Goal: Task Accomplishment & Management: Complete application form

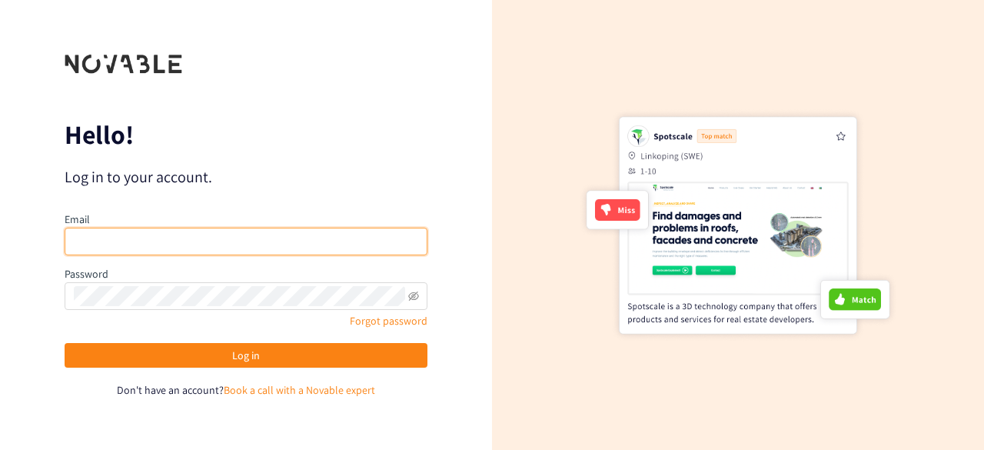
click at [151, 250] on input "email" at bounding box center [246, 241] width 363 height 28
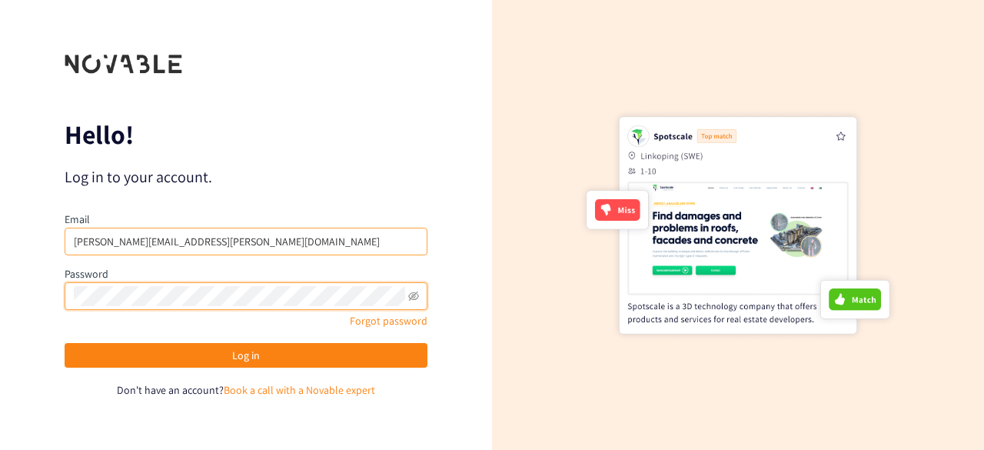
click at [65, 343] on button "Log in" at bounding box center [246, 355] width 363 height 25
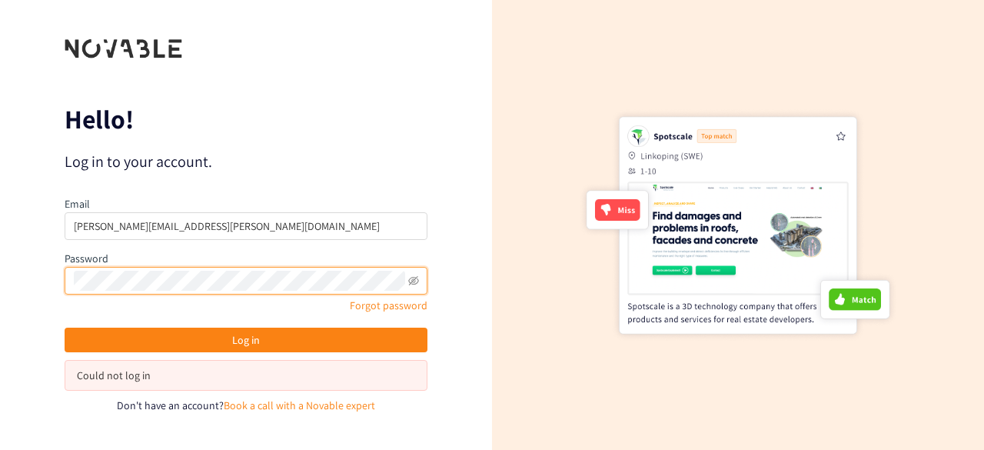
click at [0, 243] on div "Hello! Log in to your account. Email [PERSON_NAME][EMAIL_ADDRESS][PERSON_NAME][…" at bounding box center [246, 225] width 492 height 450
click at [65, 327] on button "Log in" at bounding box center [246, 339] width 363 height 25
click at [0, 243] on div "Hello! Log in to your account. Email [PERSON_NAME][EMAIL_ADDRESS][PERSON_NAME][…" at bounding box center [246, 225] width 492 height 450
click at [65, 327] on button "Log in" at bounding box center [246, 339] width 363 height 25
click at [0, 227] on div "Hello! Log in to your account. Email [PERSON_NAME][EMAIL_ADDRESS][PERSON_NAME][…" at bounding box center [246, 225] width 492 height 450
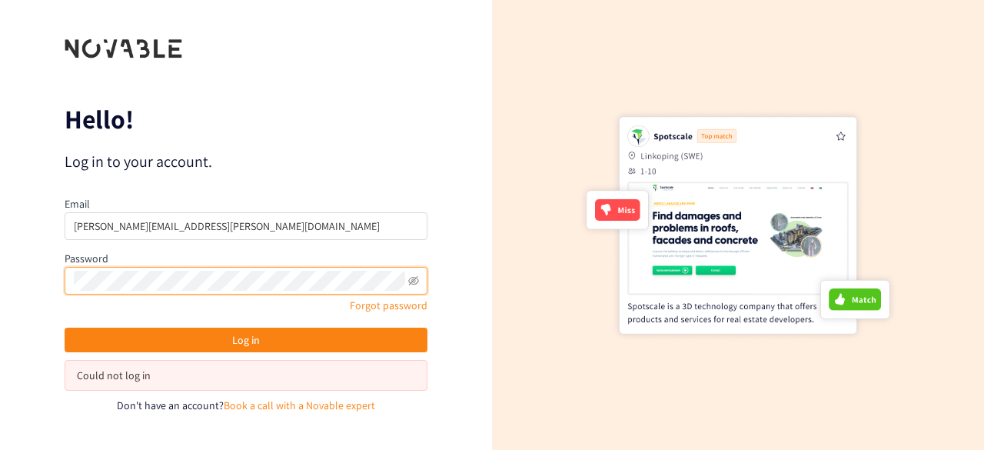
click at [65, 327] on button "Log in" at bounding box center [246, 339] width 363 height 25
click at [0, 276] on div "Hello! Log in to your account. Email [PERSON_NAME][EMAIL_ADDRESS][PERSON_NAME][…" at bounding box center [246, 225] width 492 height 450
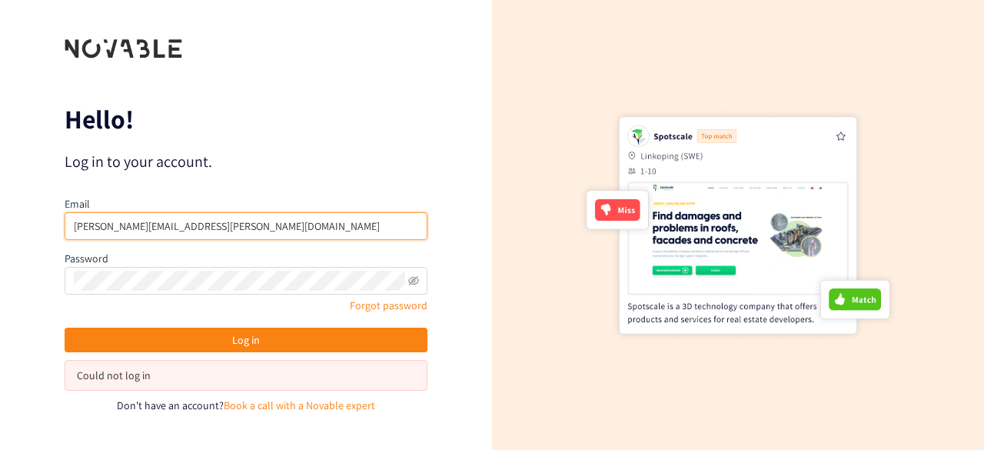
drag, startPoint x: 215, startPoint y: 223, endPoint x: 151, endPoint y: 217, distance: 64.8
click at [151, 217] on input "[PERSON_NAME][EMAIL_ADDRESS][PERSON_NAME][DOMAIN_NAME]" at bounding box center [246, 226] width 363 height 28
type input "[PERSON_NAME][EMAIL_ADDRESS][PERSON_NAME][DOMAIN_NAME]"
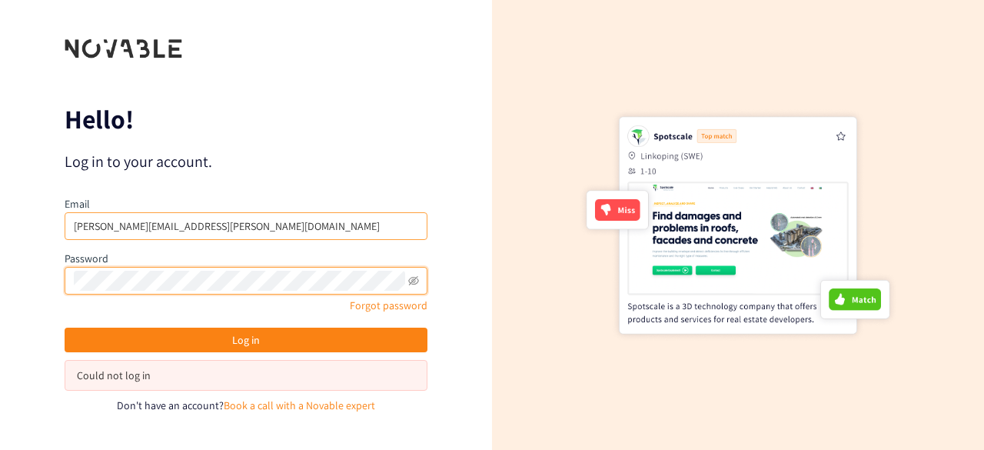
click at [65, 327] on button "Log in" at bounding box center [246, 339] width 363 height 25
click at [0, 283] on div "Hello! Log in to your account. Email [PERSON_NAME][EMAIL_ADDRESS][PERSON_NAME][…" at bounding box center [246, 225] width 492 height 450
click at [65, 327] on button "Log in" at bounding box center [246, 339] width 363 height 25
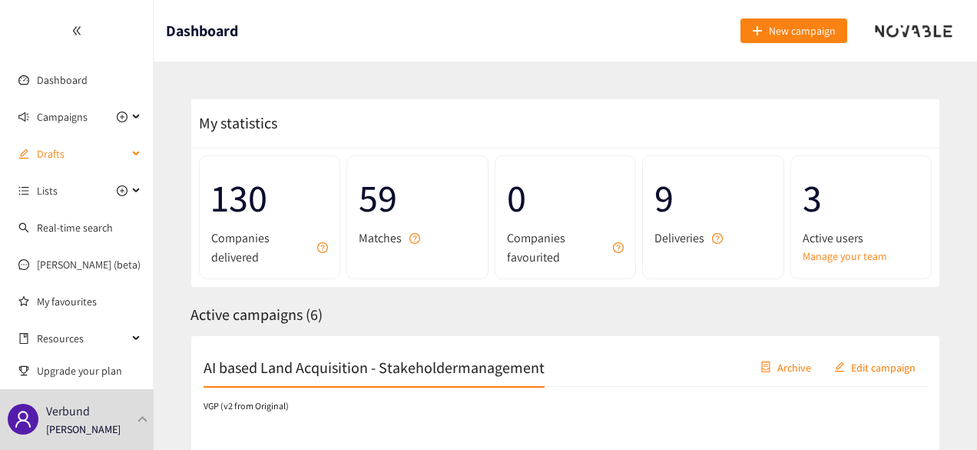
click at [99, 151] on span "Drafts" at bounding box center [82, 153] width 91 height 31
click at [69, 116] on span "Campaigns" at bounding box center [62, 116] width 51 height 31
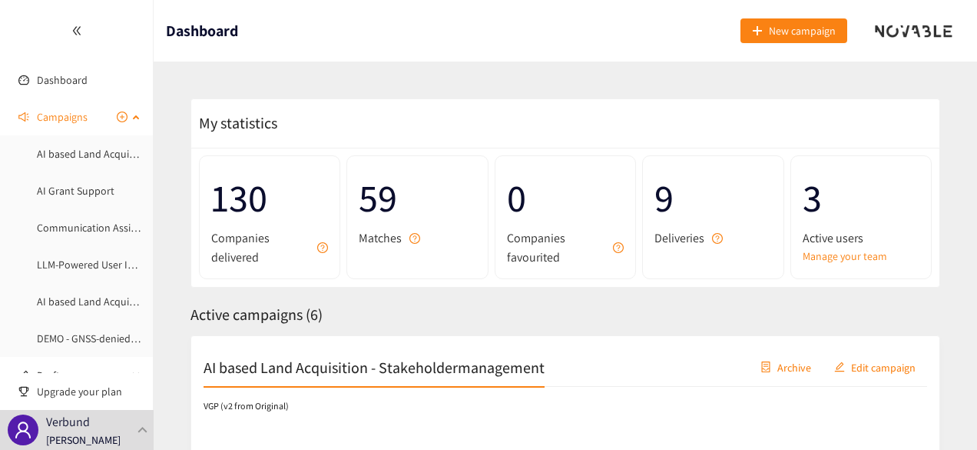
click at [121, 116] on icon "plus-circle" at bounding box center [122, 116] width 11 height 11
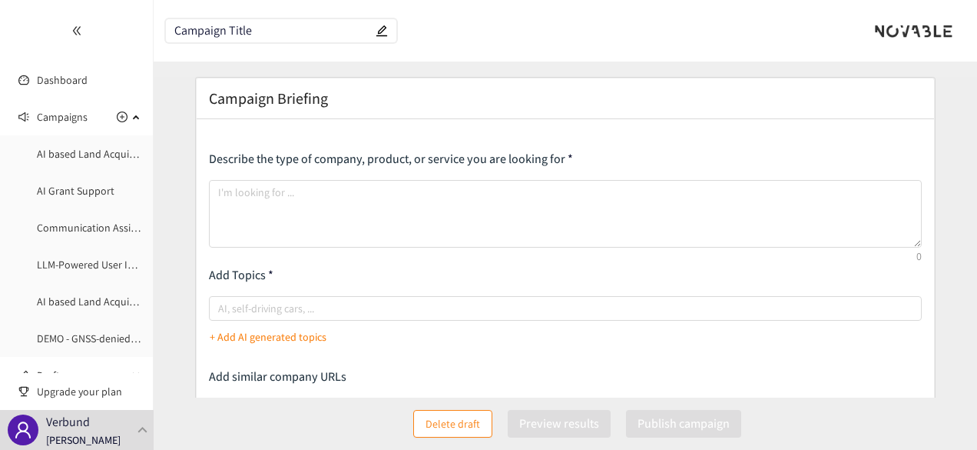
click at [293, 30] on input "Campaign Title" at bounding box center [273, 31] width 198 height 13
type input "A"
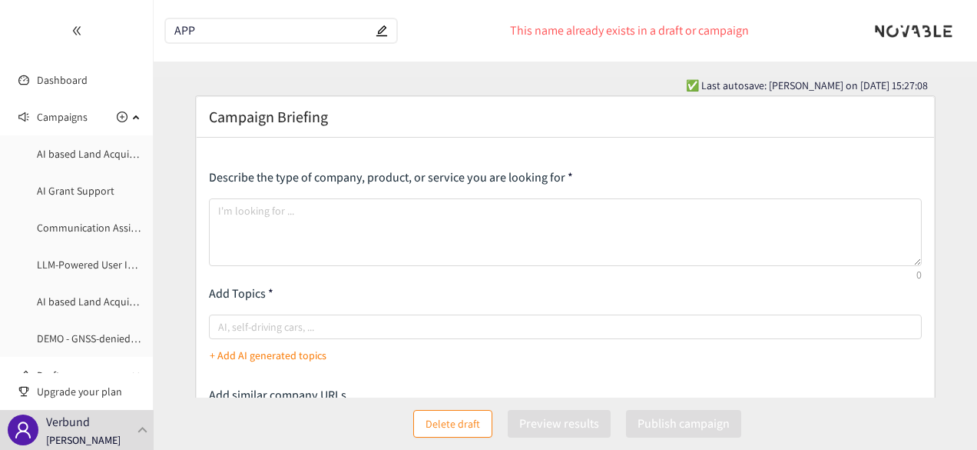
click at [204, 25] on input "APP" at bounding box center [273, 31] width 198 height 13
type input "A"
type input "AP"
click at [188, 30] on input "AP" at bounding box center [273, 31] width 198 height 13
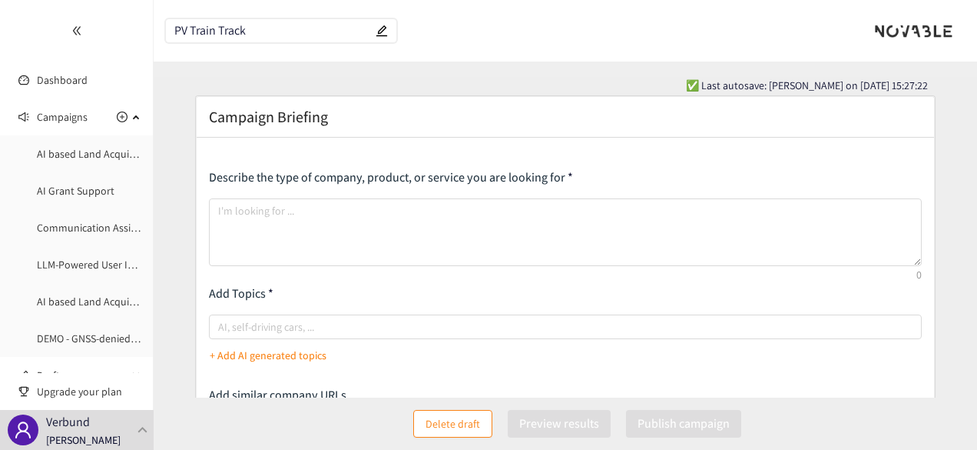
type input "PV Train Track"
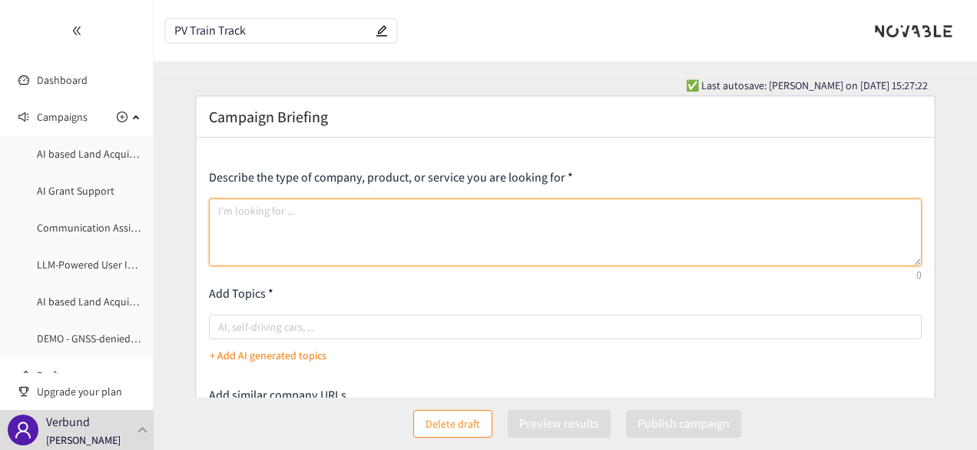
click at [368, 225] on textarea at bounding box center [566, 232] width 714 height 68
paste textarea "We are looking for startups offering photovoltaic systems that can be installed…"
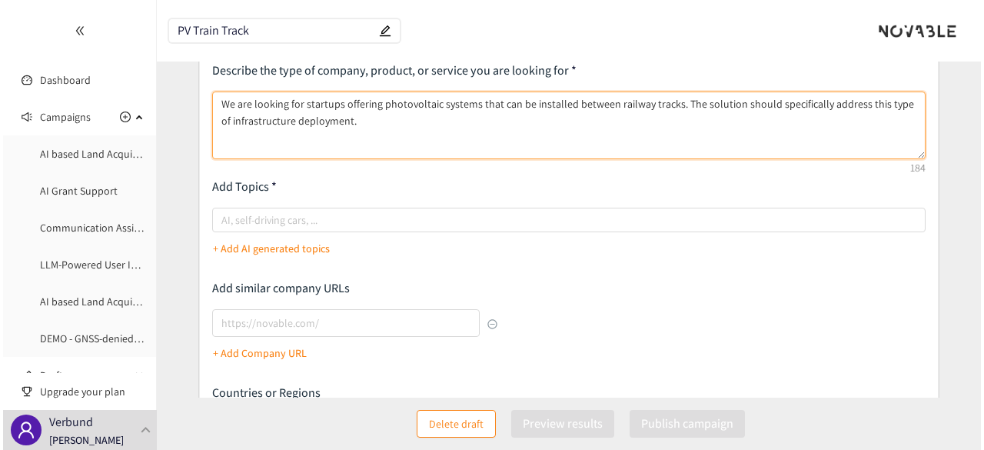
scroll to position [108, 0]
click at [320, 223] on div at bounding box center [558, 219] width 691 height 18
type textarea "We are looking for startups offering photovoltaic systems that can be installed…"
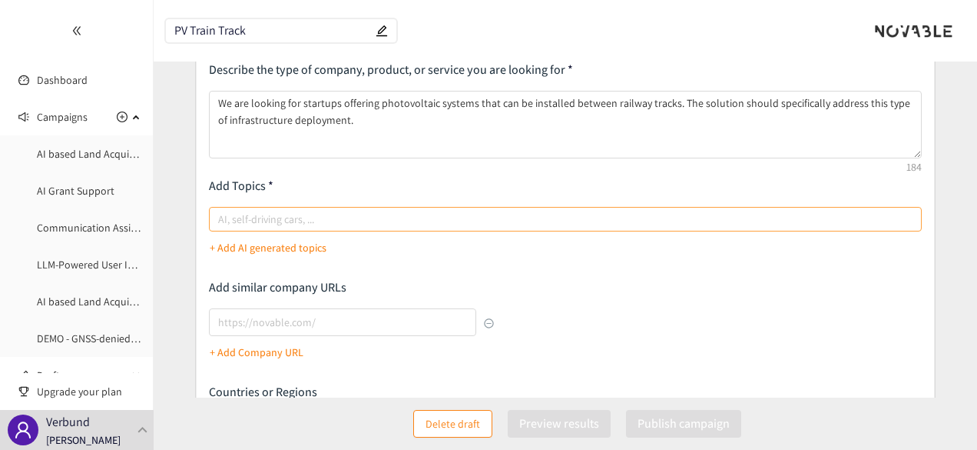
click at [221, 223] on input "AI, self-driving cars, ..." at bounding box center [219, 219] width 3 height 18
type input "t"
type input "P"
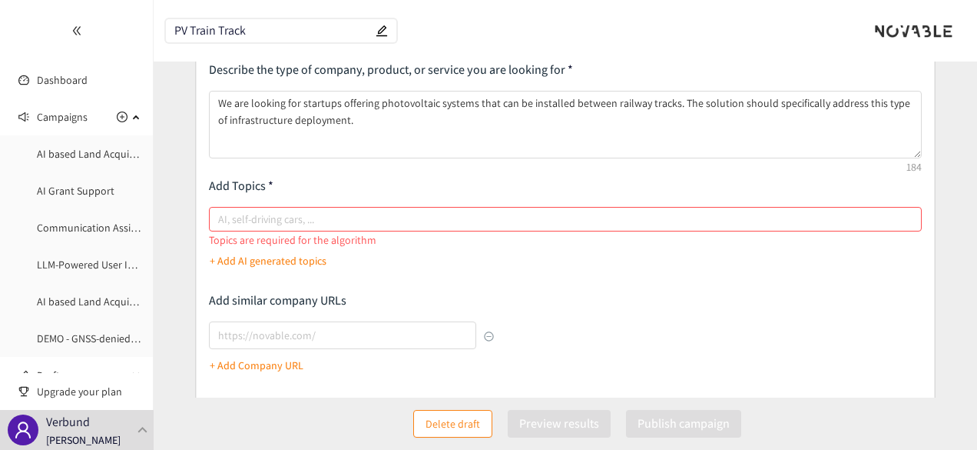
click at [290, 252] on p "+ Add AI generated topics" at bounding box center [268, 260] width 117 height 17
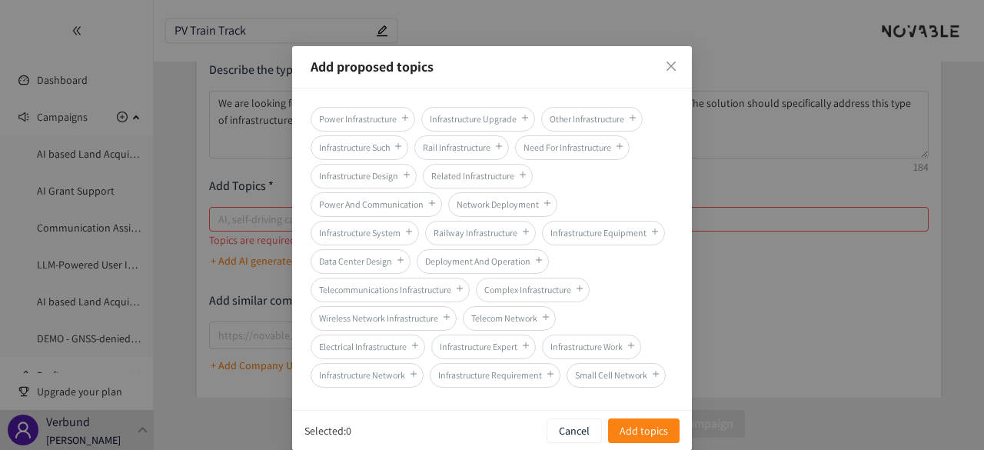
scroll to position [44, 0]
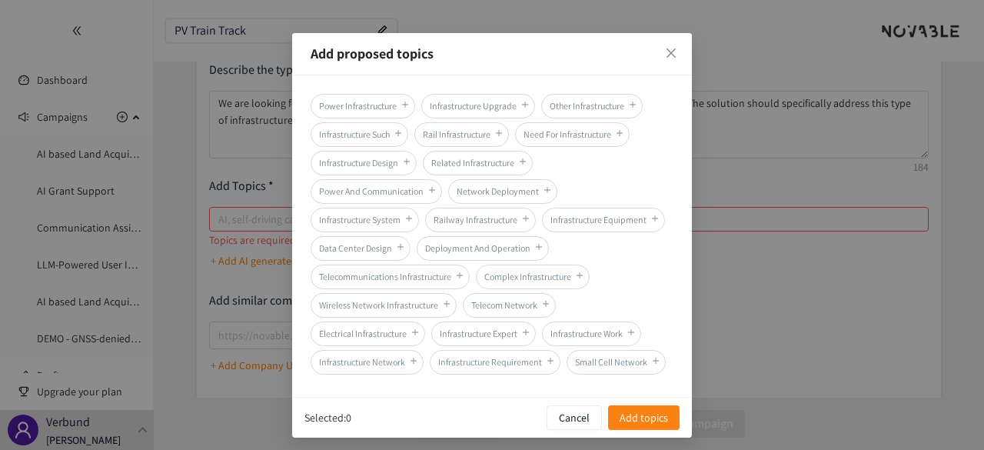
click at [477, 132] on span "Rail Infrastructure" at bounding box center [461, 134] width 95 height 25
click at [651, 397] on div "Selected: 1 Cancel Add topics" at bounding box center [492, 417] width 400 height 41
click at [639, 413] on span "Add topics" at bounding box center [643, 417] width 48 height 17
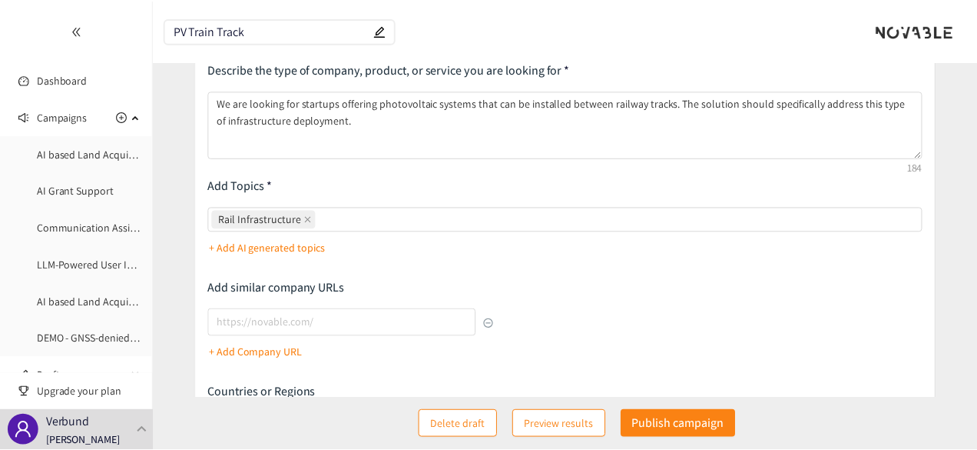
scroll to position [0, 0]
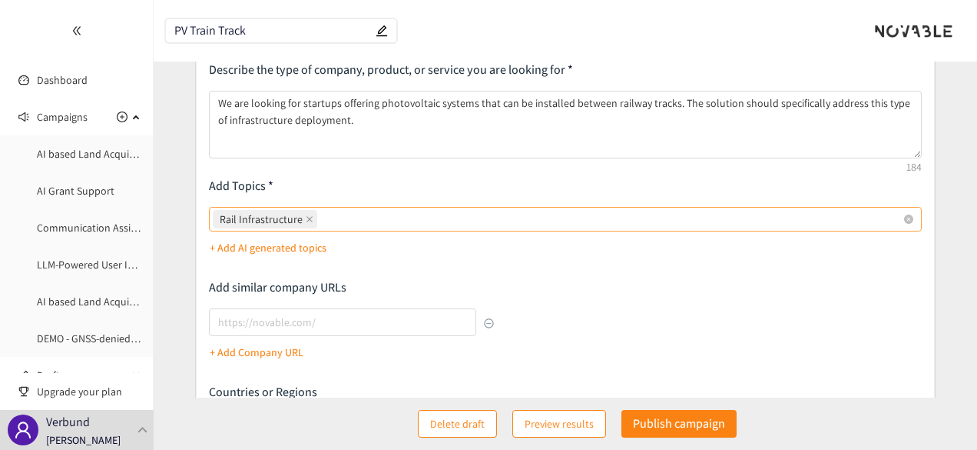
click at [392, 221] on div "Rail Infrastructure" at bounding box center [558, 219] width 691 height 22
click at [324, 221] on input "Rail Infrastructure" at bounding box center [321, 219] width 3 height 18
type input "Railway"
type input "Photovoltaic"
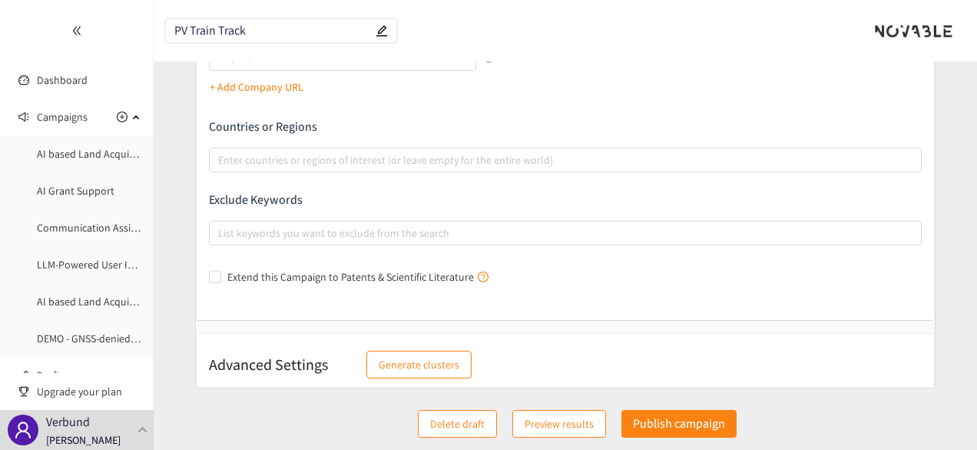
scroll to position [377, 0]
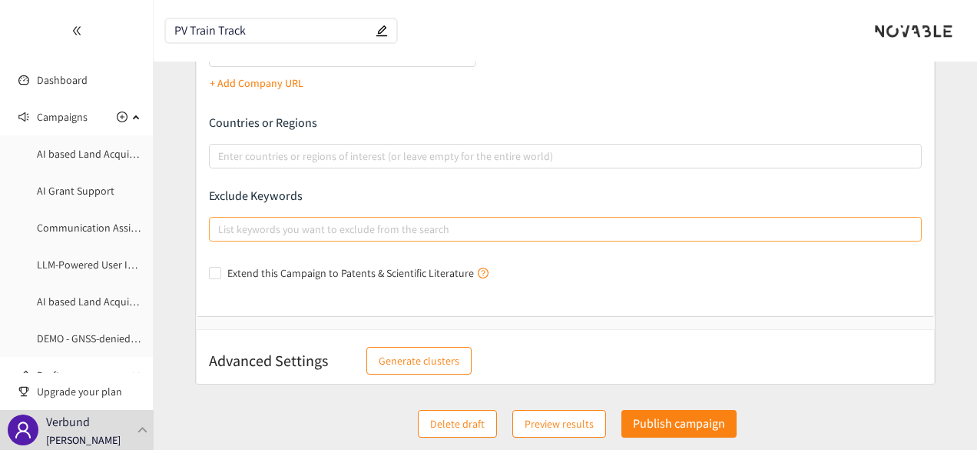
click at [317, 227] on div at bounding box center [558, 229] width 691 height 18
click at [221, 227] on input "List keywords you want to exclude from the search" at bounding box center [219, 229] width 3 height 18
type input "noise protection wall"
type input "roof"
click at [214, 268] on input "Extend this Campaign to Patents & Scientific Literature" at bounding box center [214, 272] width 11 height 11
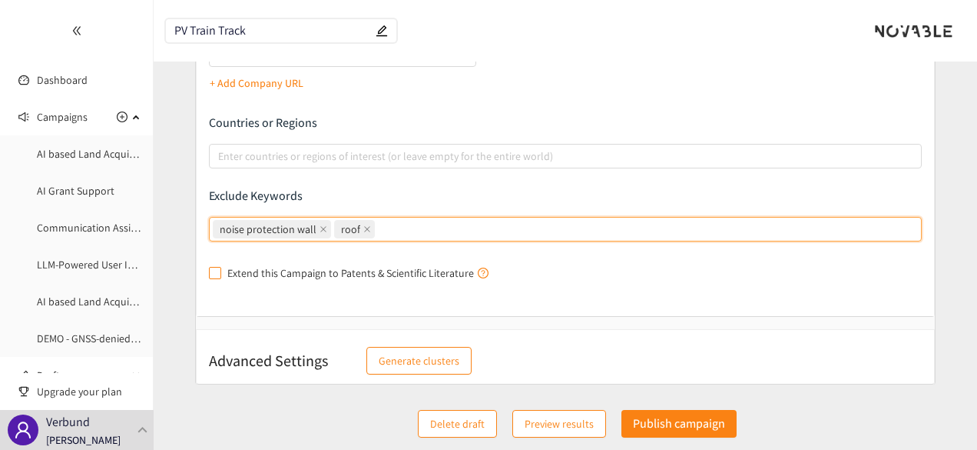
checkbox input "true"
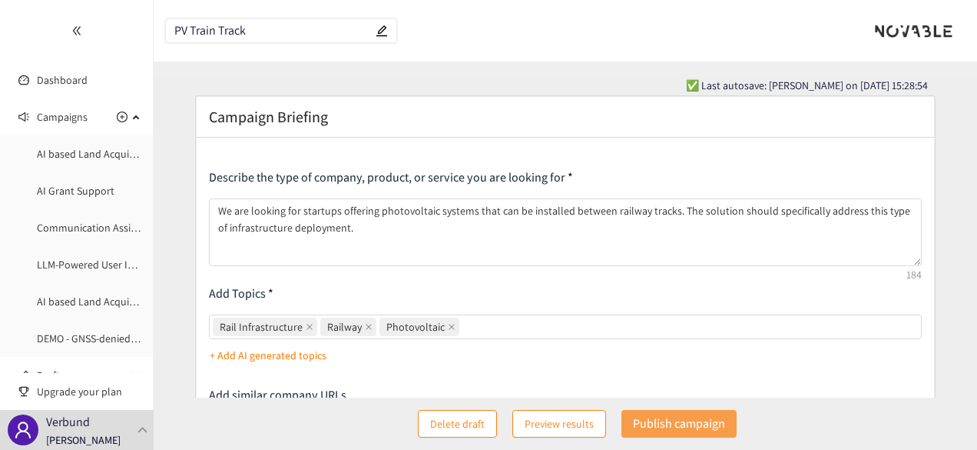
click at [667, 426] on p "Publish campaign" at bounding box center [679, 422] width 92 height 19
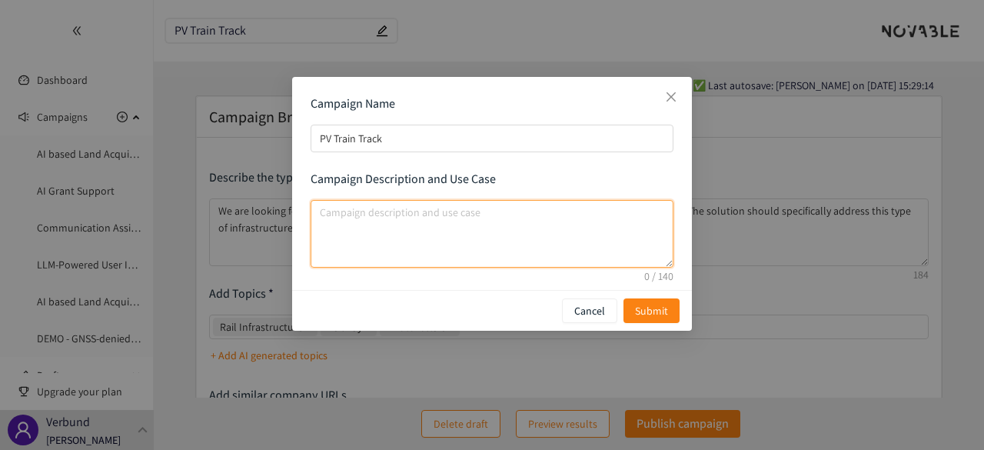
click at [553, 224] on textarea "campaign description and use case" at bounding box center [491, 234] width 363 height 68
type textarea "HX & VEB"
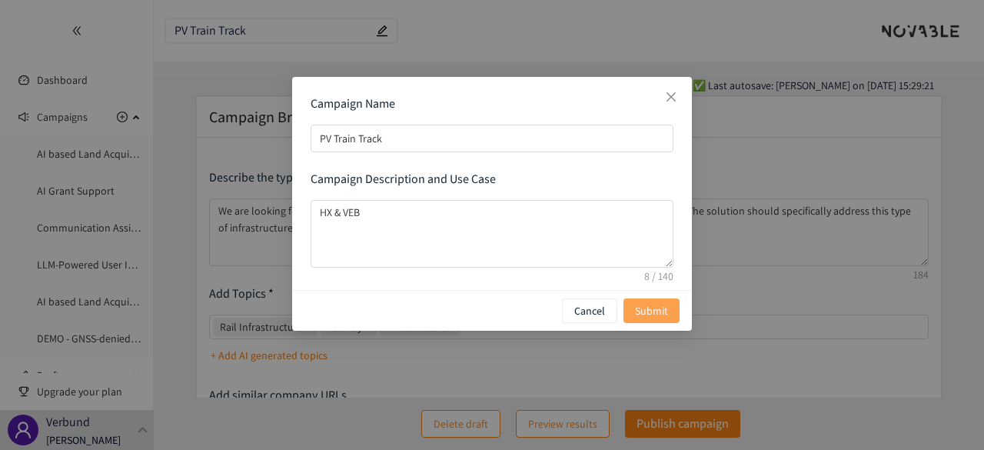
click at [655, 307] on span "Submit" at bounding box center [651, 310] width 33 height 17
